Goal: Task Accomplishment & Management: Manage account settings

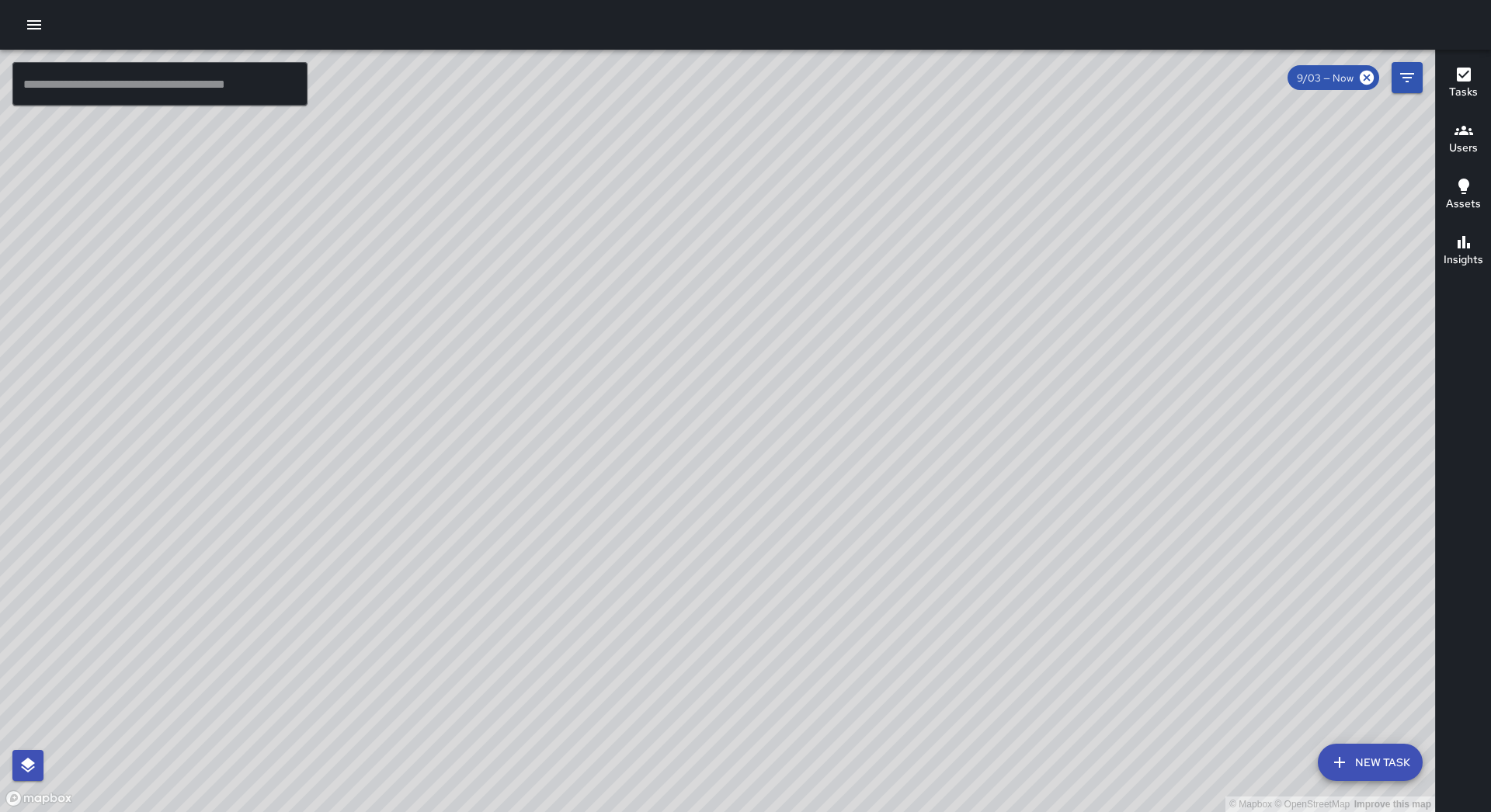
drag, startPoint x: 778, startPoint y: 637, endPoint x: 843, endPoint y: 406, distance: 240.0
click at [843, 406] on div "© Mapbox © OpenStreetMap Improve this map" at bounding box center [717, 430] width 1434 height 762
click at [21, 28] on button "button" at bounding box center [34, 25] width 31 height 31
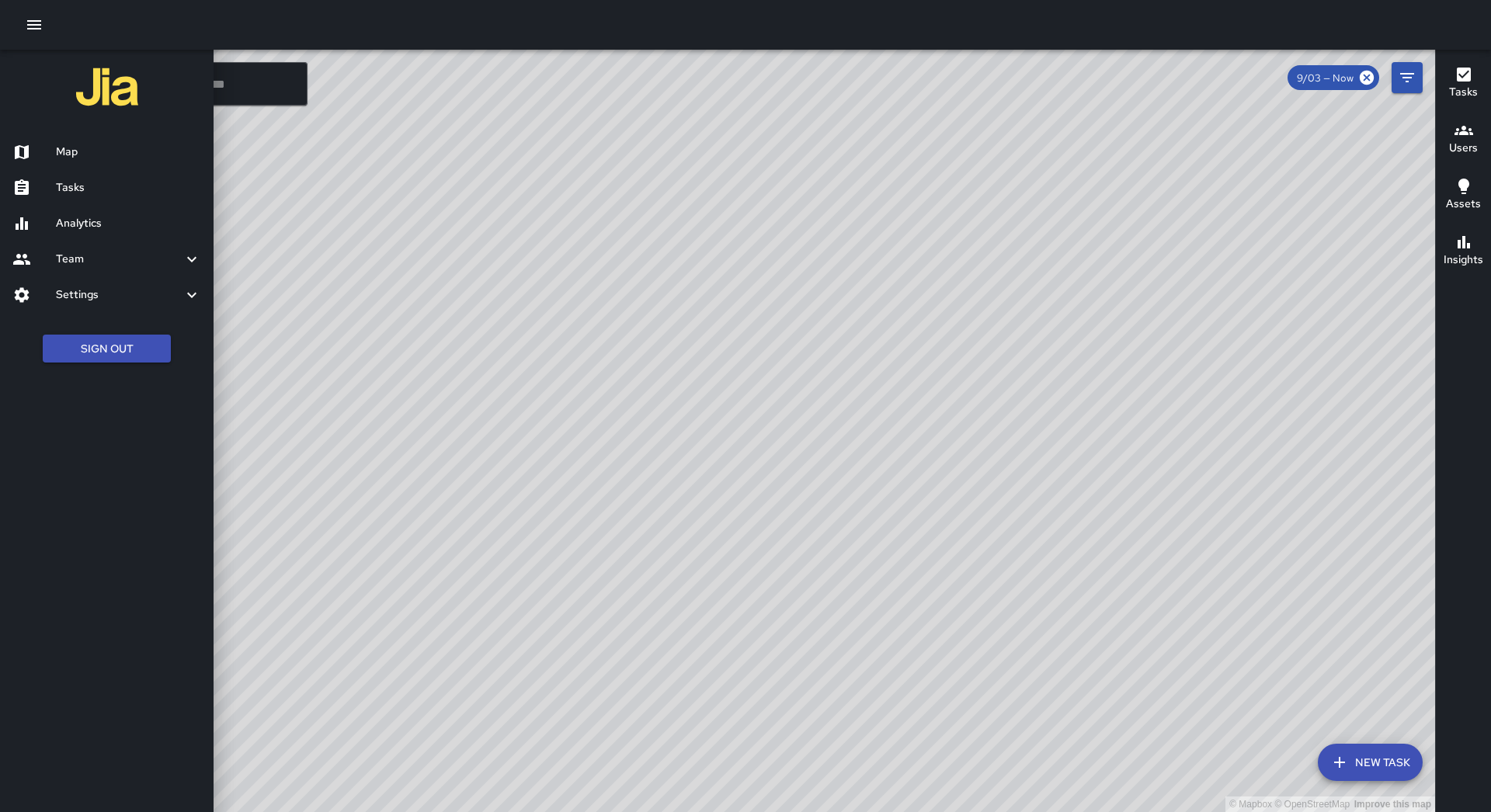
click at [72, 179] on h6 "Tasks" at bounding box center [128, 188] width 145 height 17
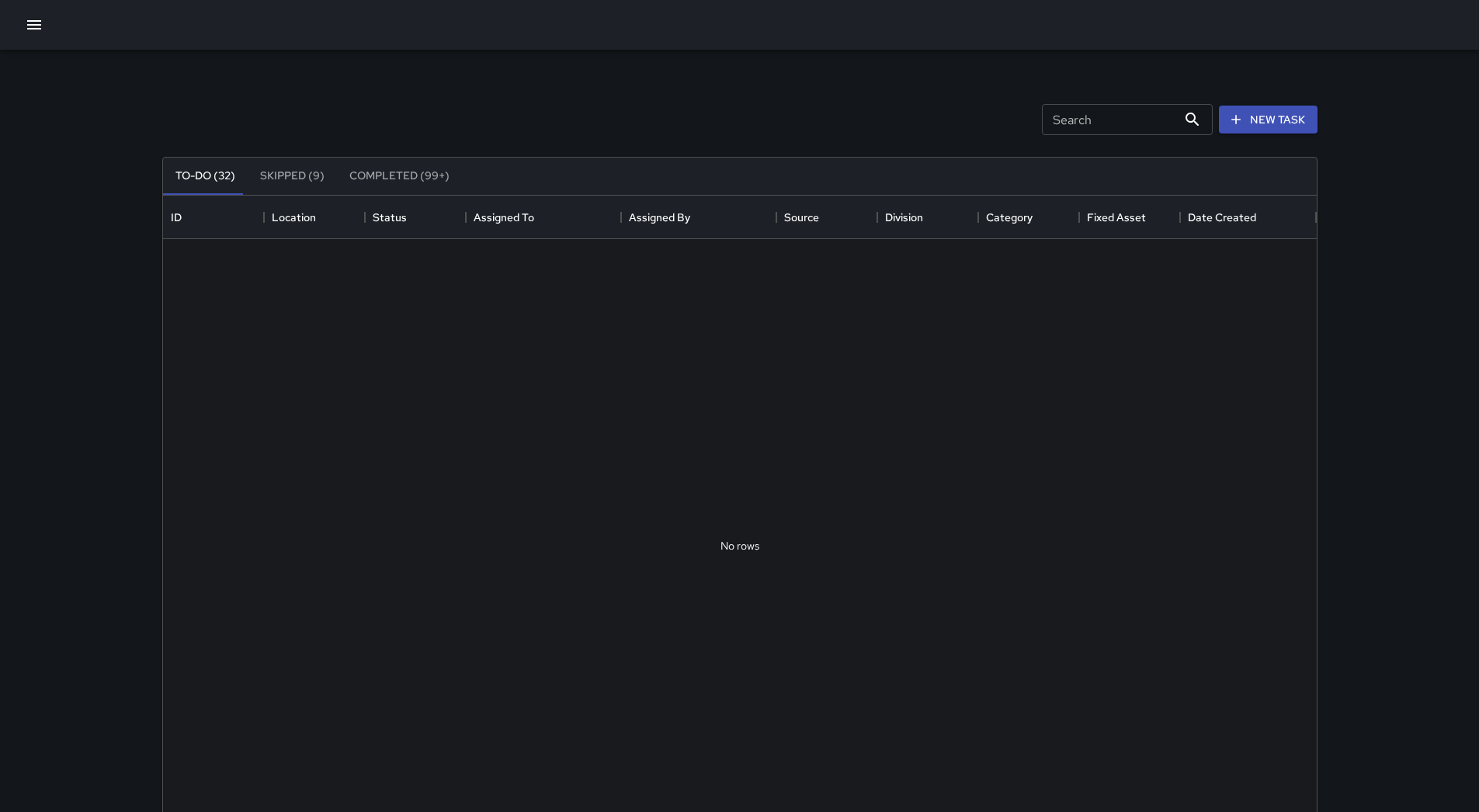
scroll to position [646, 1142]
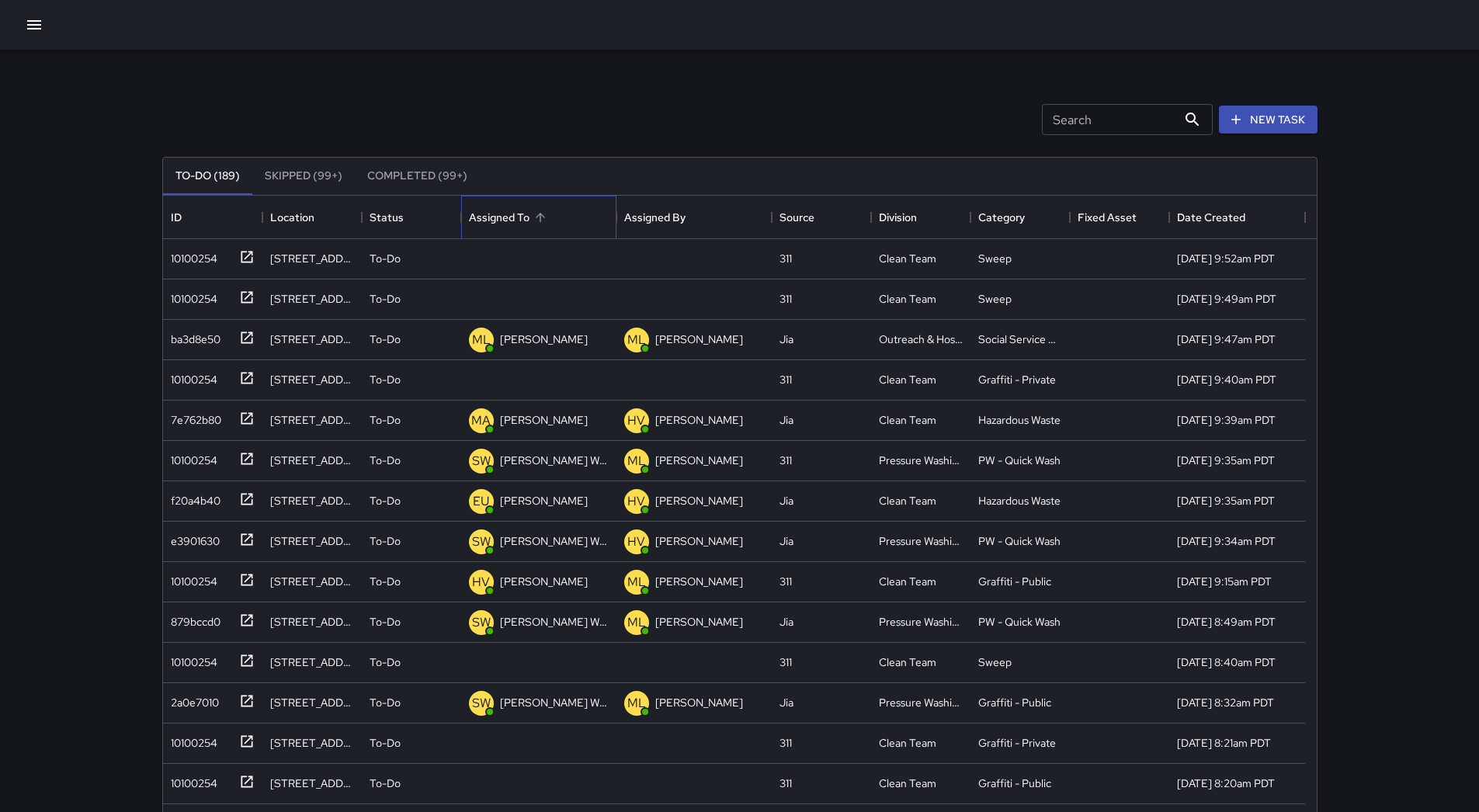
click at [577, 232] on div "Assigned To" at bounding box center [539, 217] width 140 height 44
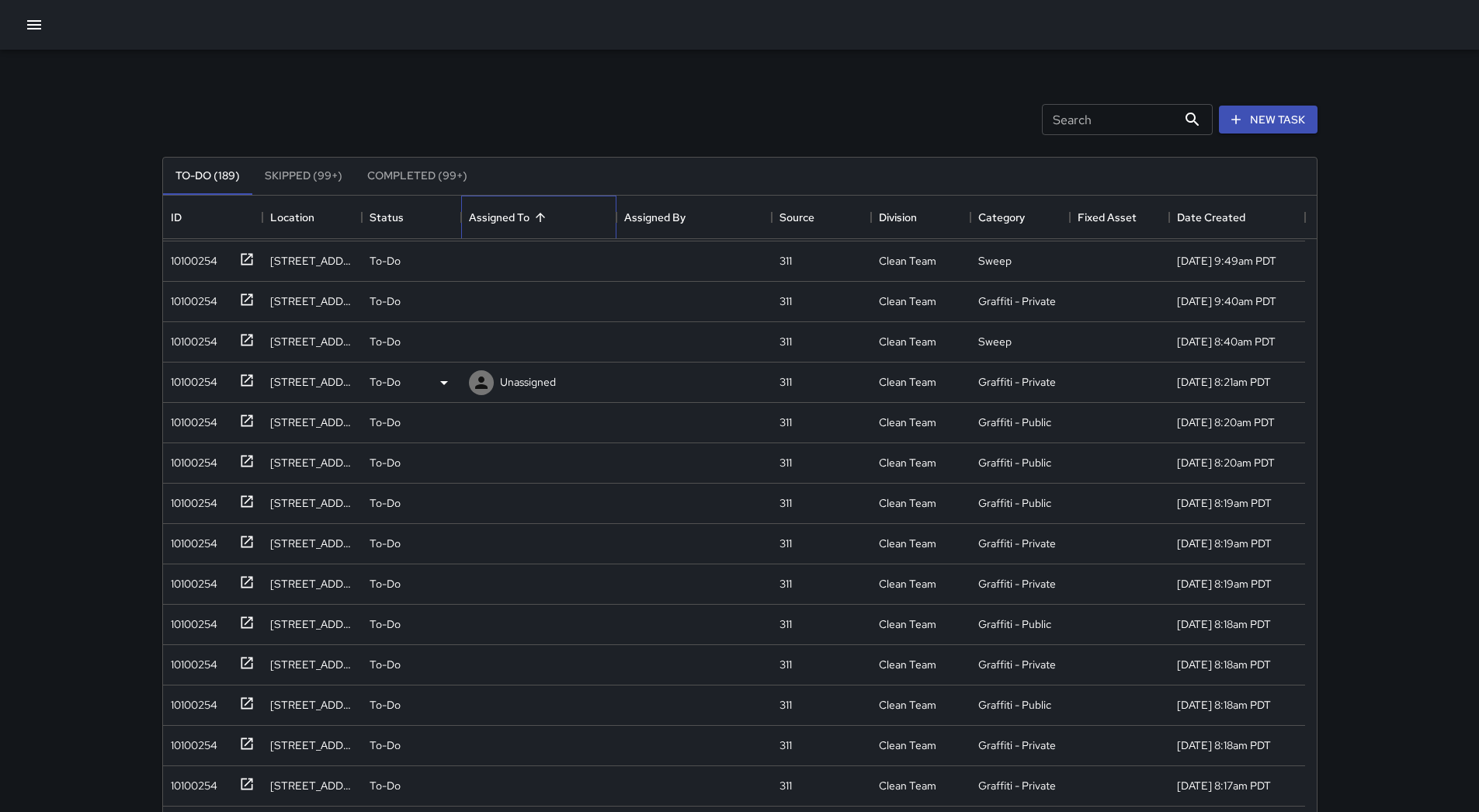
scroll to position [0, 0]
drag, startPoint x: 217, startPoint y: 262, endPoint x: 232, endPoint y: 281, distance: 24.2
click at [216, 262] on div "10100254" at bounding box center [191, 255] width 53 height 21
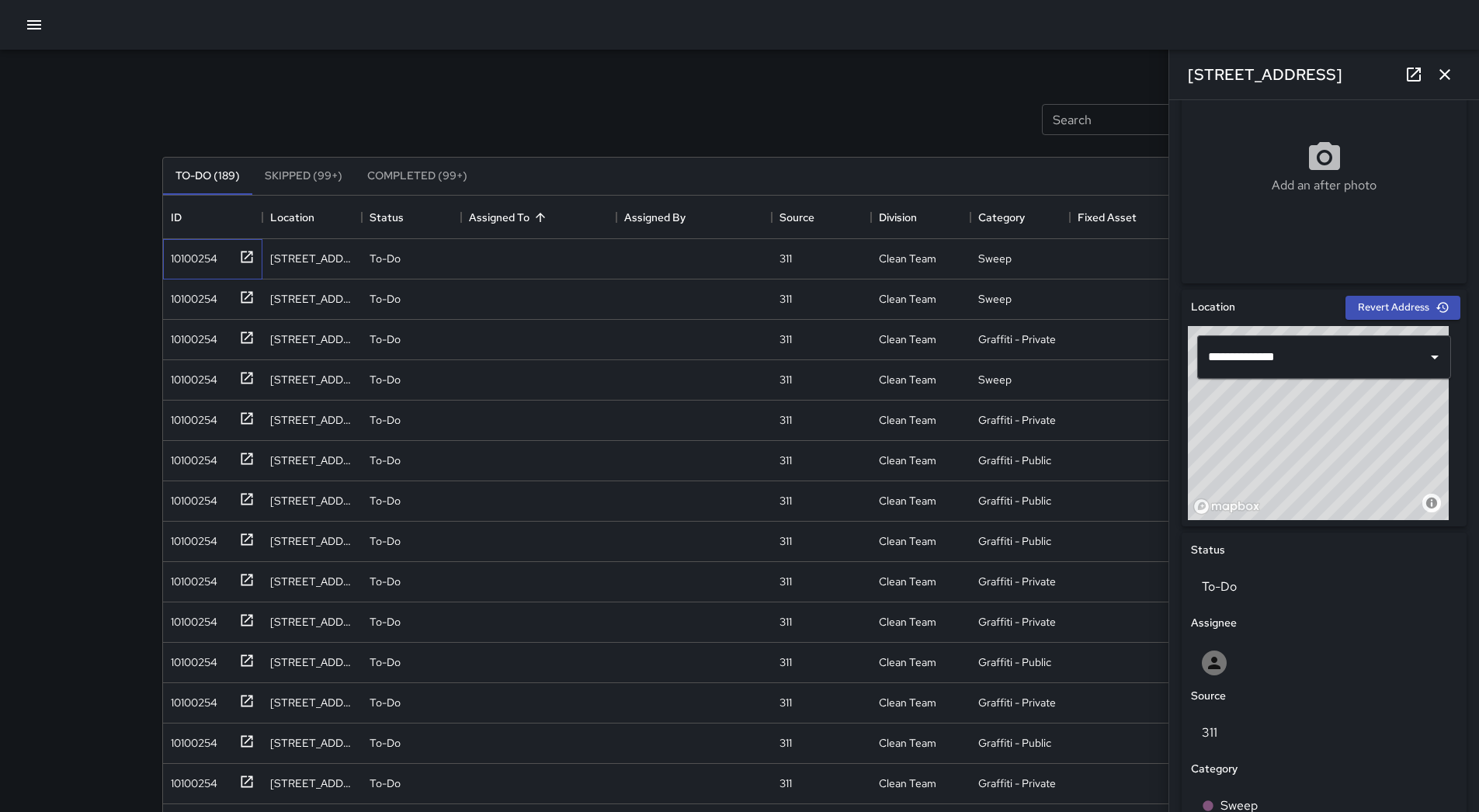
scroll to position [584, 0]
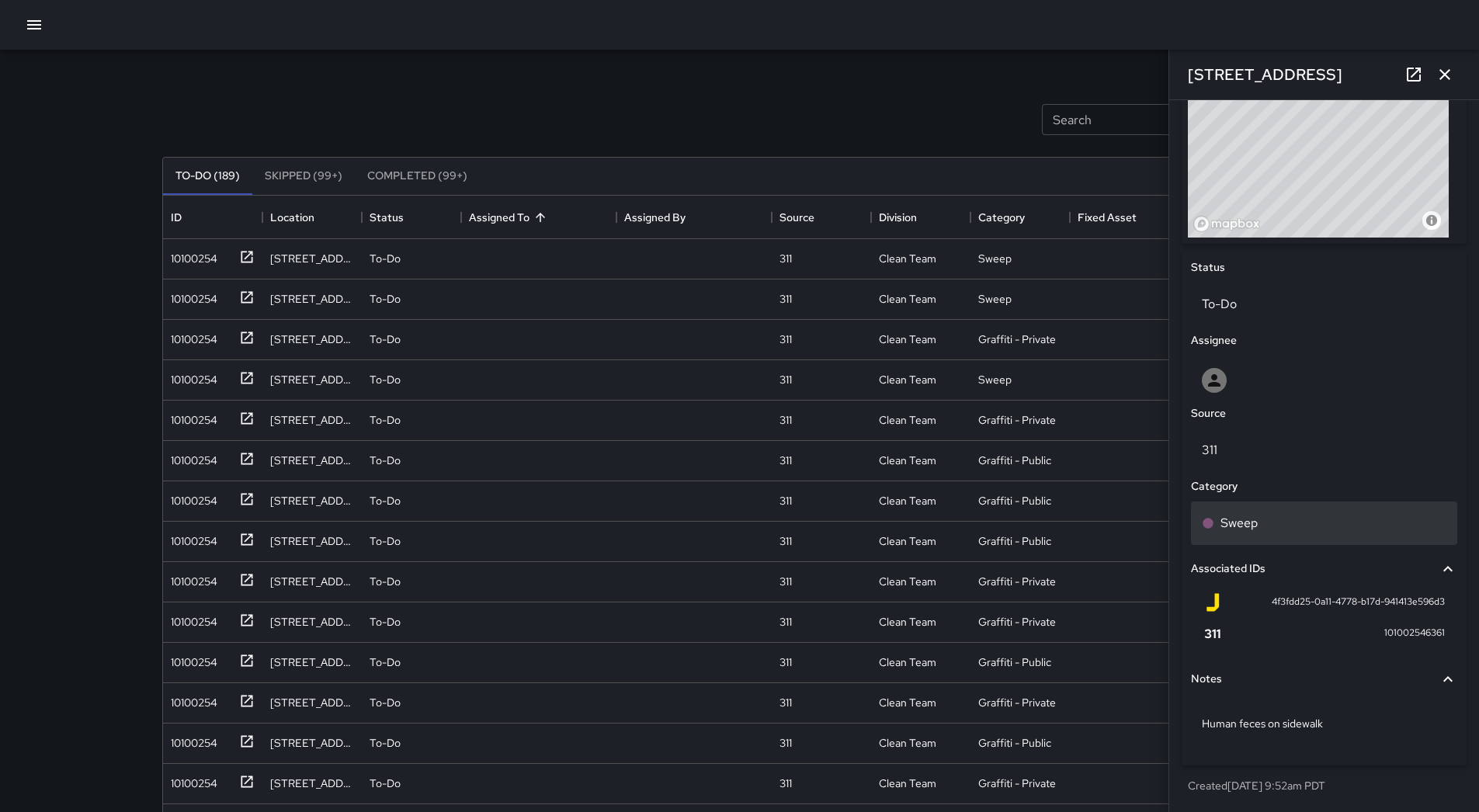
click at [1298, 538] on div "Sweep" at bounding box center [1324, 523] width 266 height 44
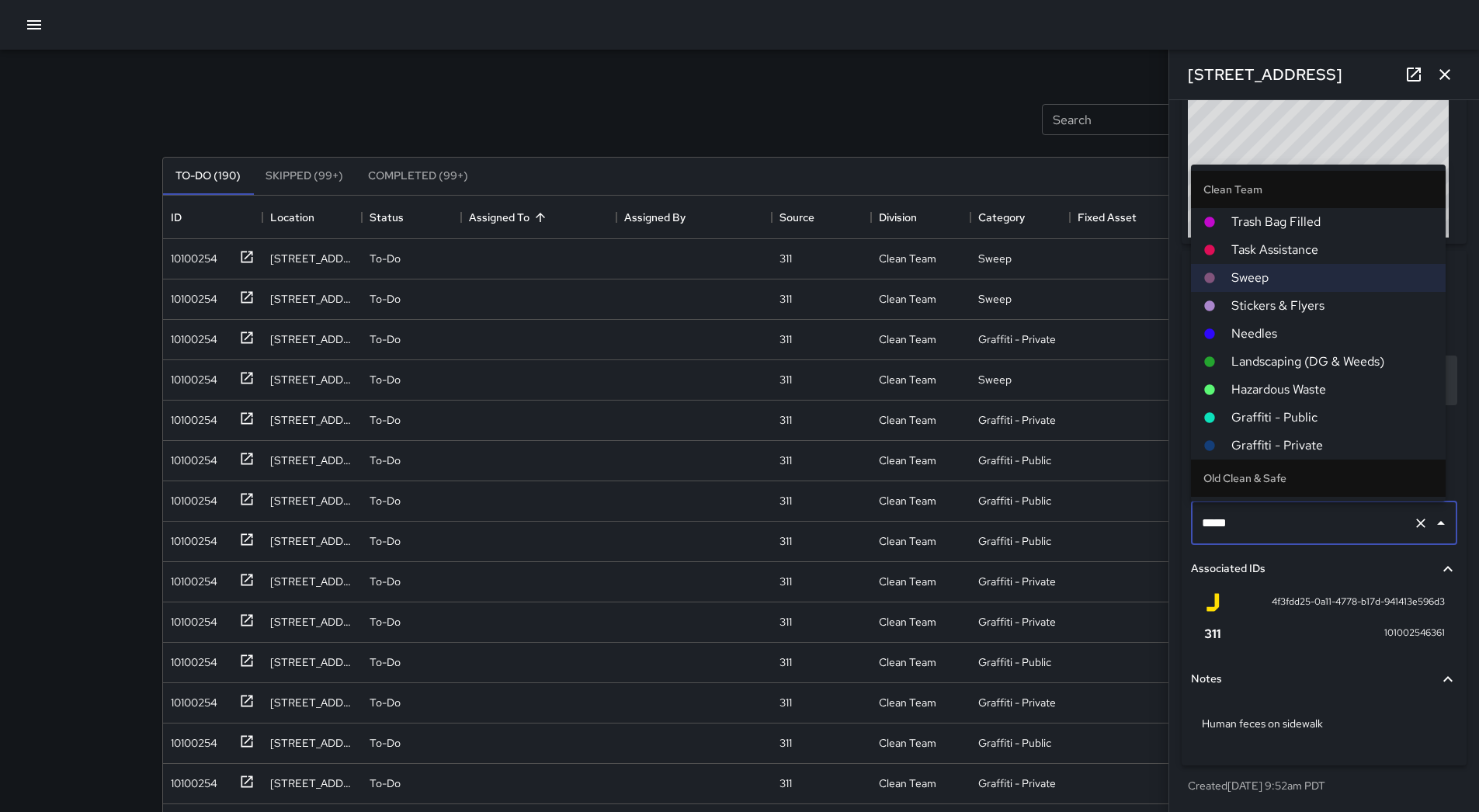
click at [1298, 385] on span "Hazardous Waste" at bounding box center [1331, 389] width 202 height 19
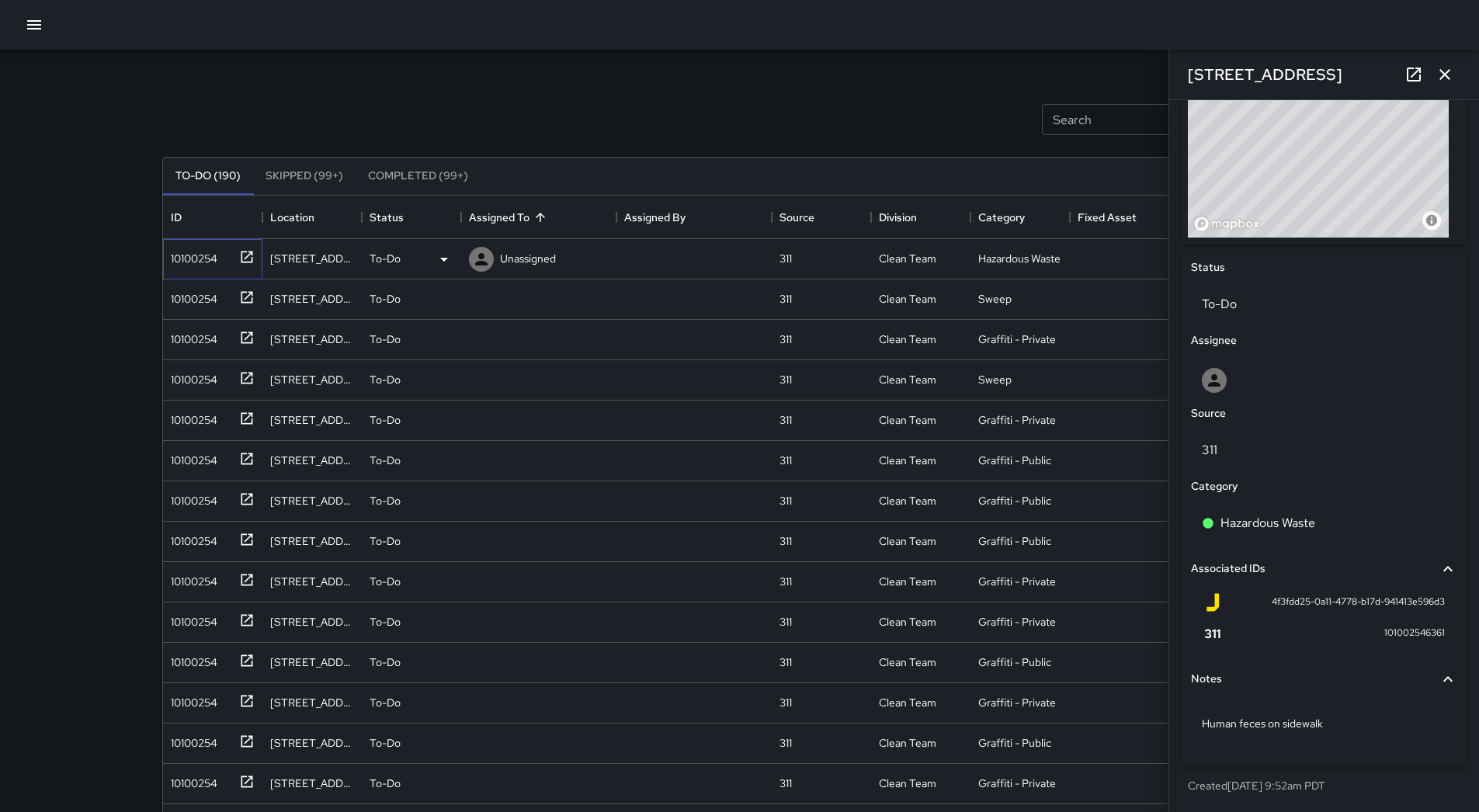
click at [242, 258] on icon at bounding box center [247, 256] width 15 height 15
click at [517, 255] on p "Unassigned" at bounding box center [528, 258] width 56 height 15
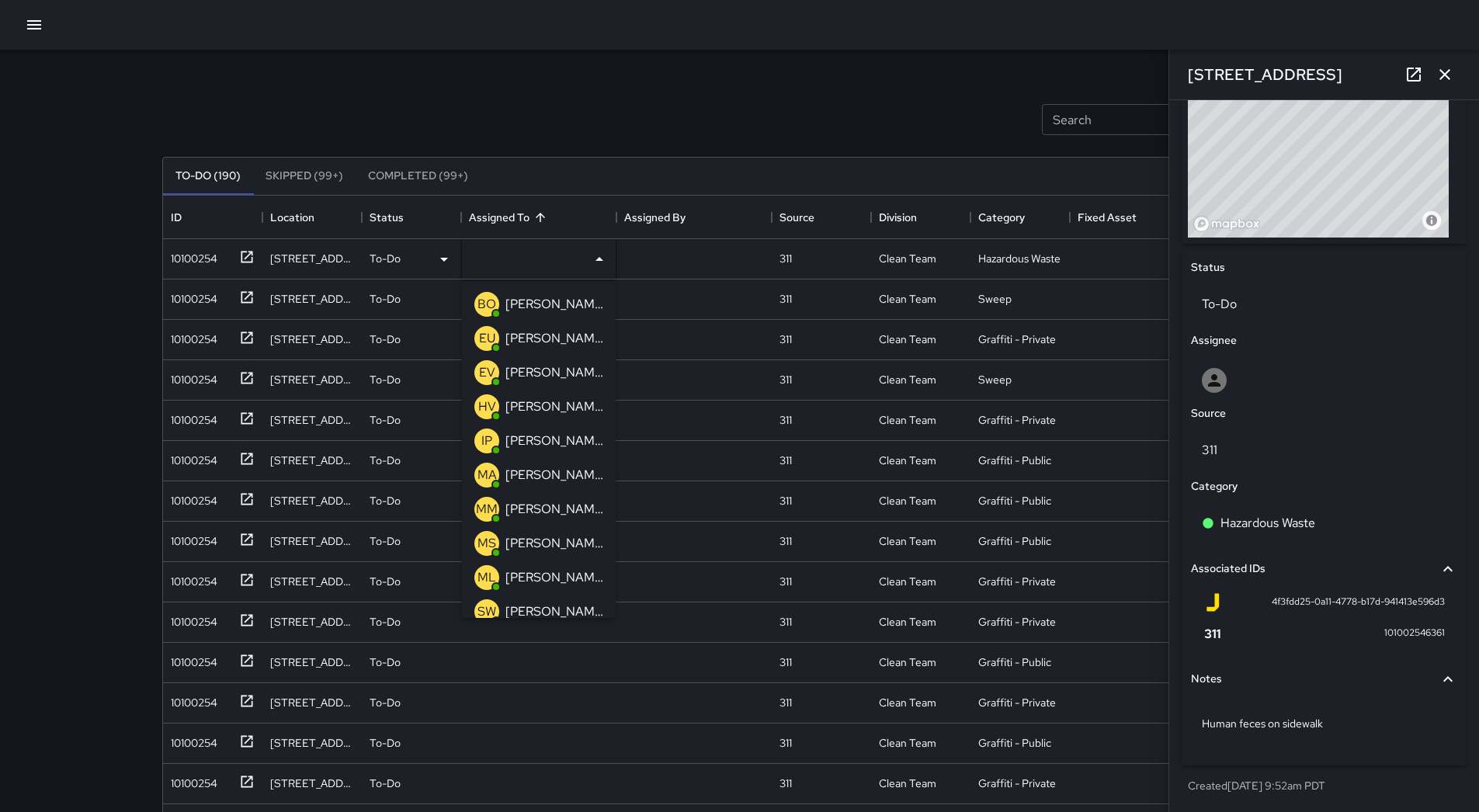
drag, startPoint x: 552, startPoint y: 305, endPoint x: 526, endPoint y: 304, distance: 26.0
click at [552, 304] on p "[PERSON_NAME] Overall" at bounding box center [554, 304] width 98 height 19
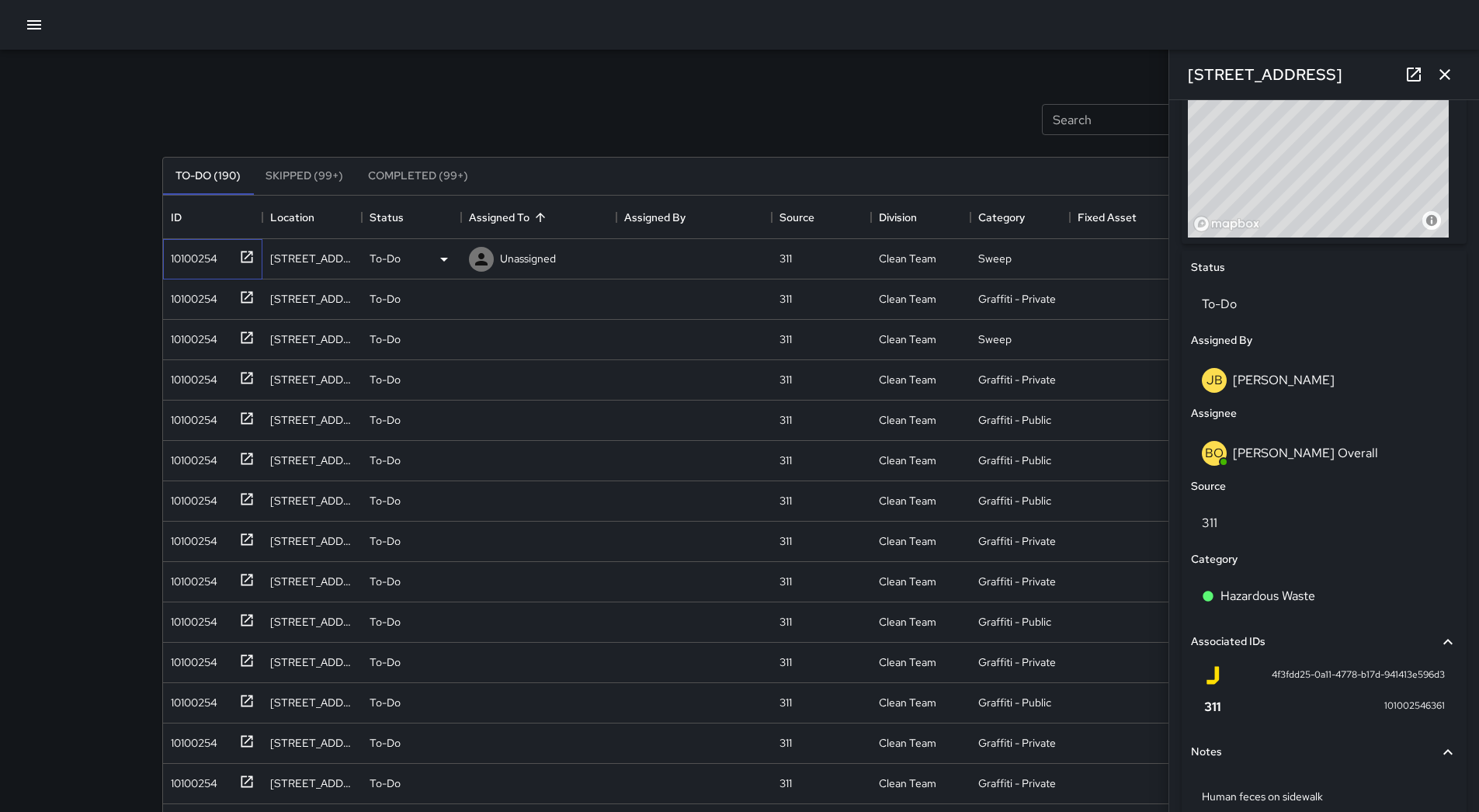
click at [202, 247] on div "10100254" at bounding box center [191, 255] width 53 height 21
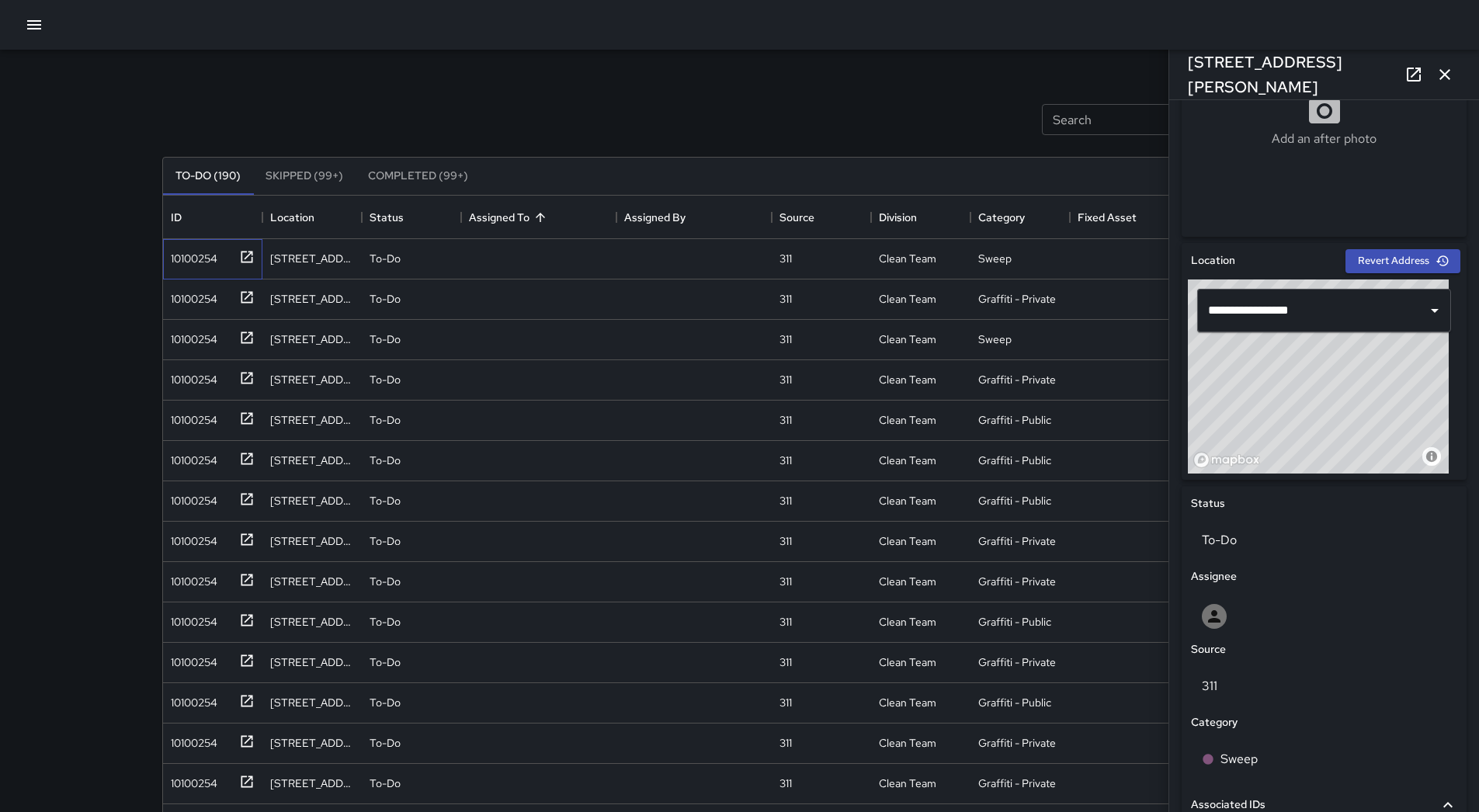
scroll to position [289, 0]
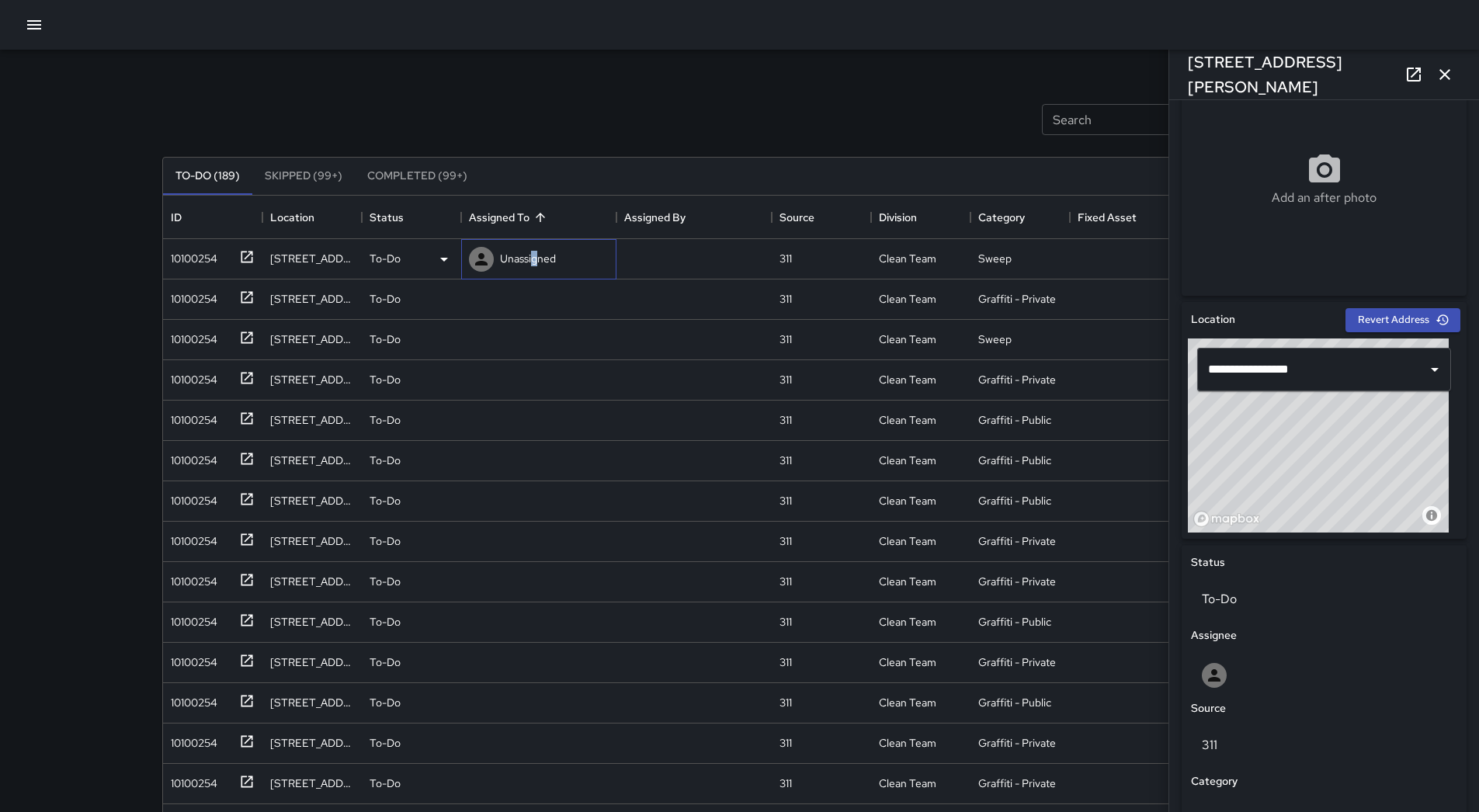
click at [535, 256] on p "Unassigned" at bounding box center [528, 258] width 56 height 15
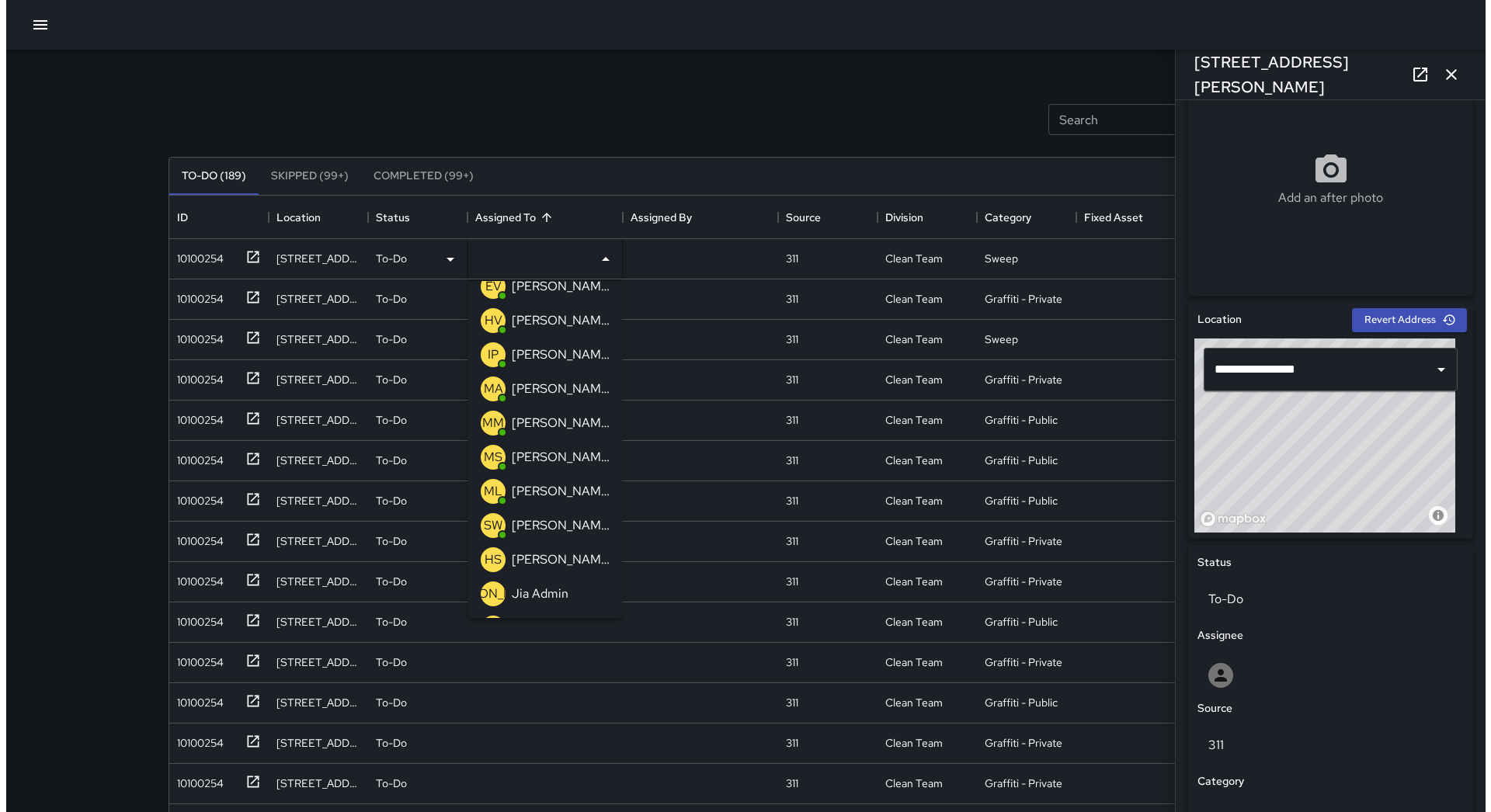
scroll to position [0, 0]
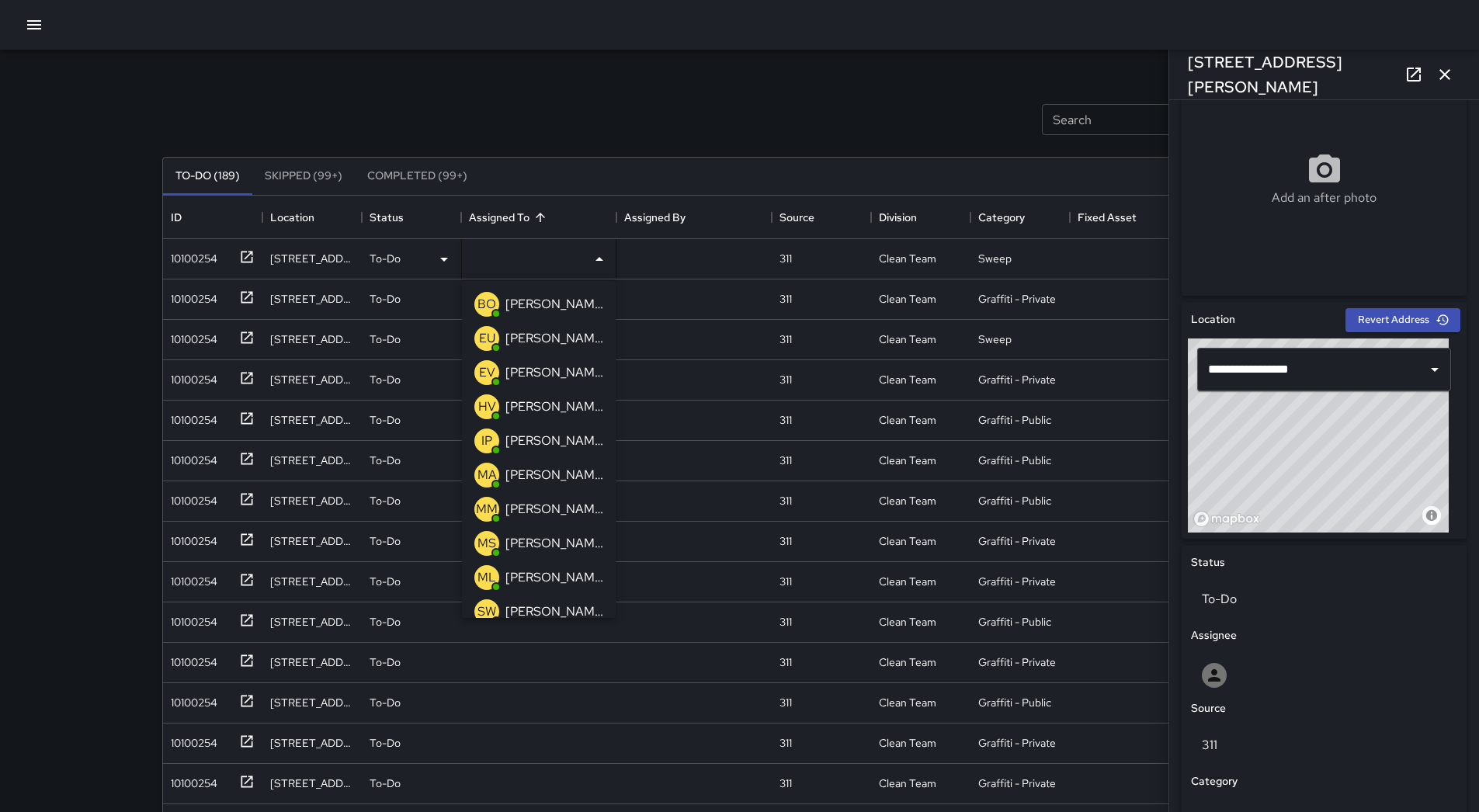
click at [570, 469] on p "[PERSON_NAME]" at bounding box center [554, 475] width 98 height 19
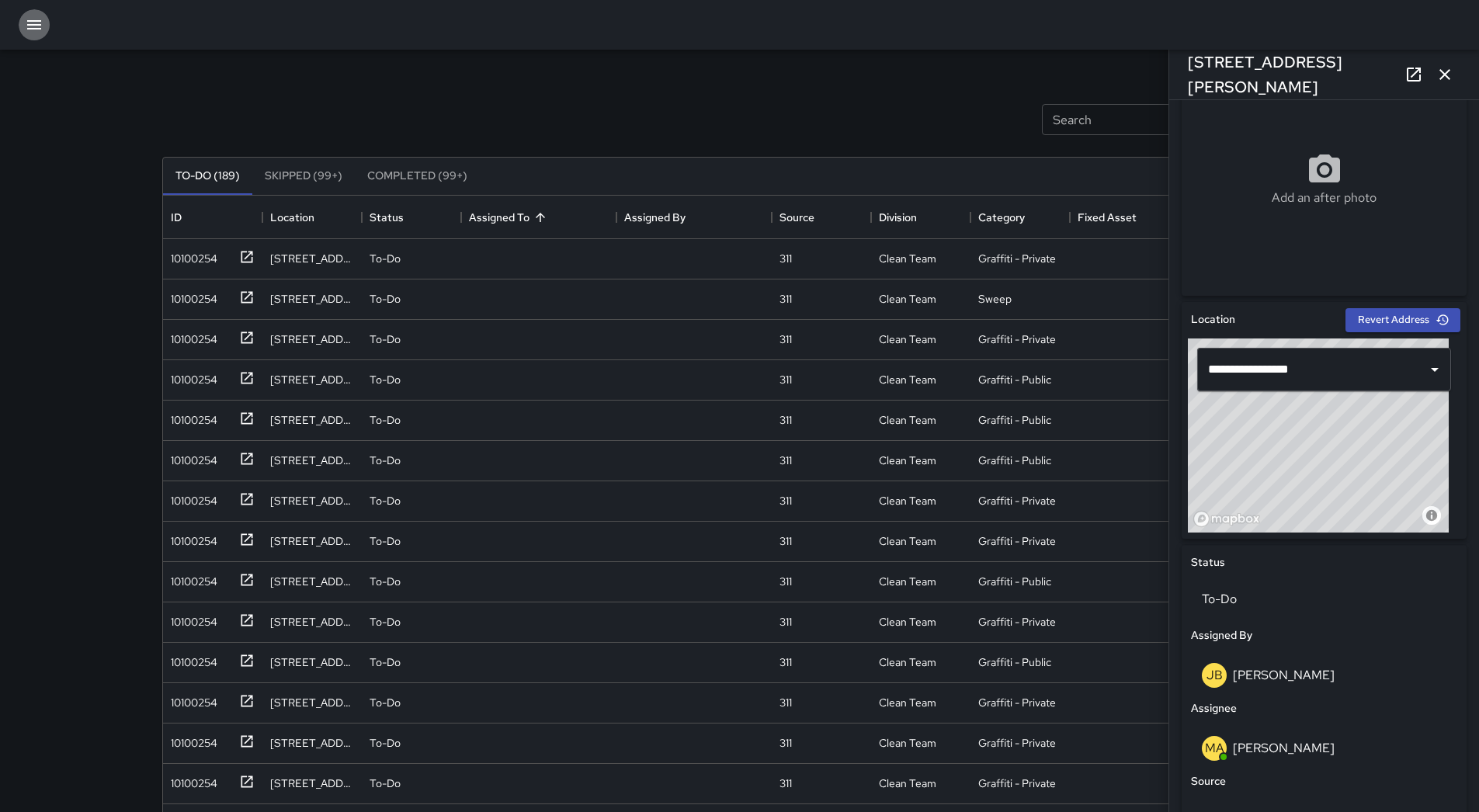
click at [28, 27] on icon "button" at bounding box center [34, 25] width 19 height 19
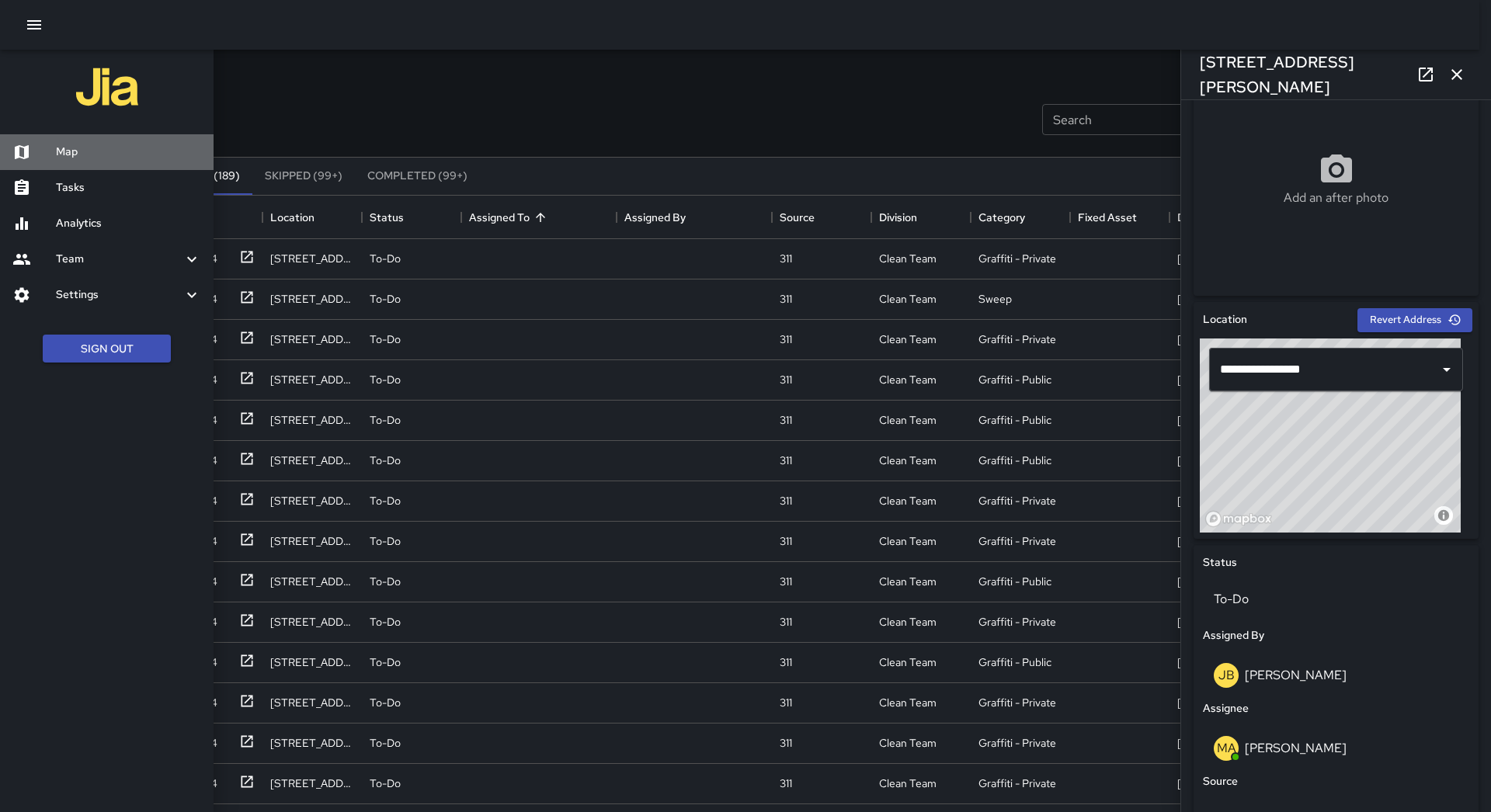
click at [131, 148] on h6 "Map" at bounding box center [128, 152] width 145 height 17
